Goal: Task Accomplishment & Management: Use online tool/utility

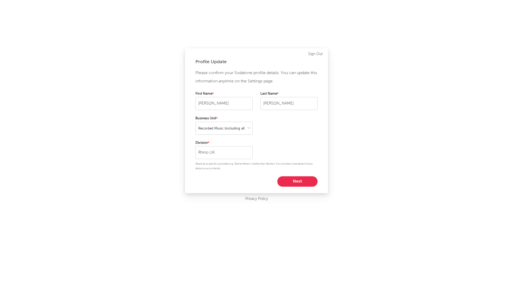
select select "recorded_music"
click at [298, 181] on button "Next" at bounding box center [297, 181] width 40 height 10
select select "marketing"
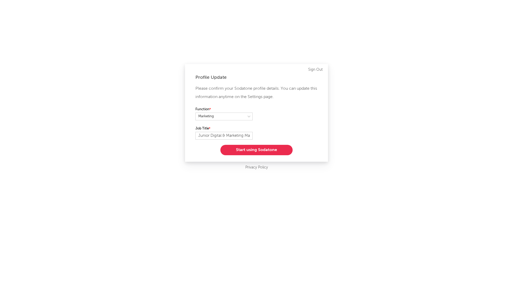
click at [271, 149] on button "Start using Sodatone" at bounding box center [256, 150] width 72 height 10
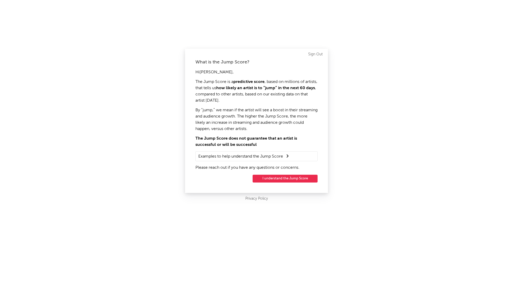
click at [282, 177] on button "I understand the Jump Score" at bounding box center [285, 179] width 65 height 8
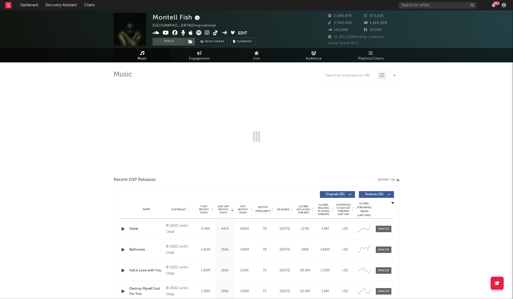
select select "6m"
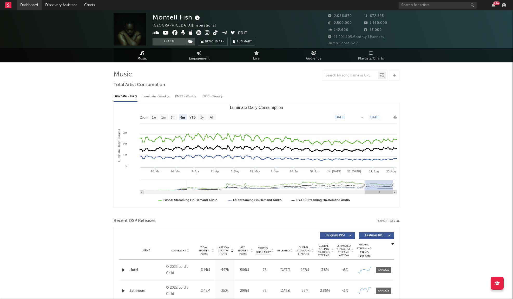
click at [31, 7] on link "Dashboard" at bounding box center [29, 5] width 25 height 10
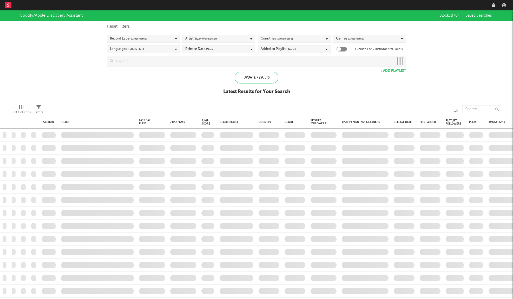
select select "recorded_music"
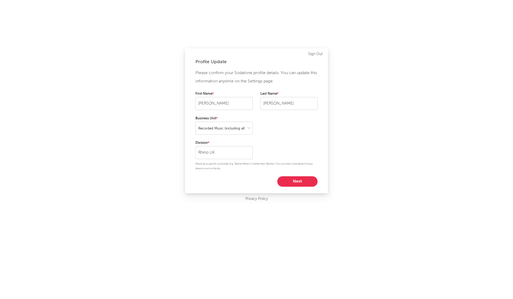
click at [295, 182] on button "Next" at bounding box center [297, 181] width 40 height 10
select select "marketing"
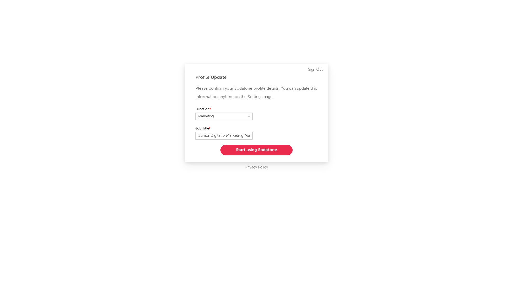
click at [274, 150] on button "Start using Sodatone" at bounding box center [256, 150] width 72 height 10
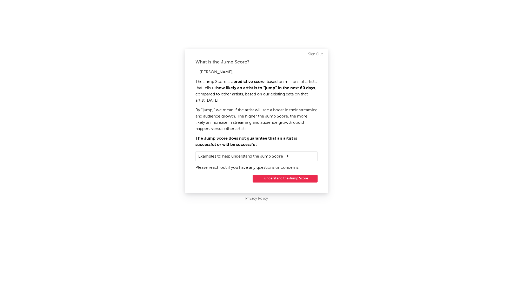
click at [281, 177] on button "I understand the Jump Score" at bounding box center [285, 179] width 65 height 8
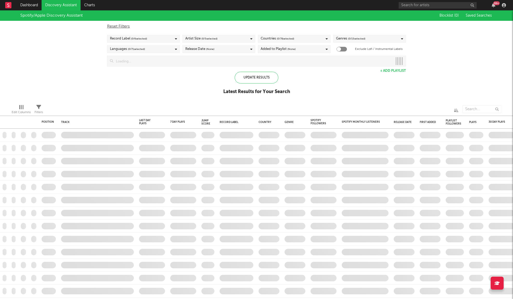
checkbox input "true"
